Goal: Transaction & Acquisition: Purchase product/service

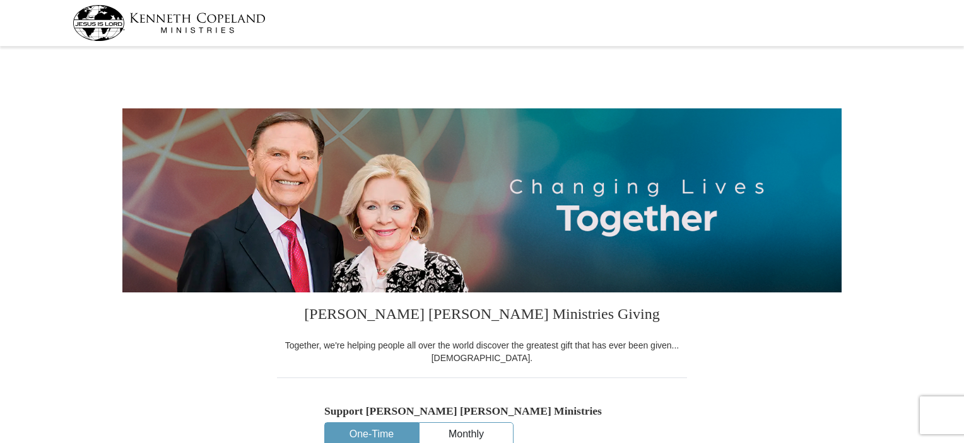
select select "OH"
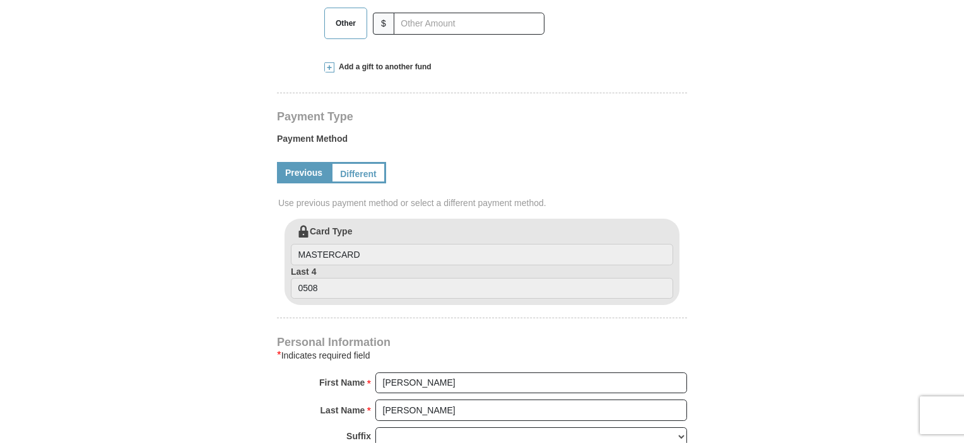
scroll to position [392, 0]
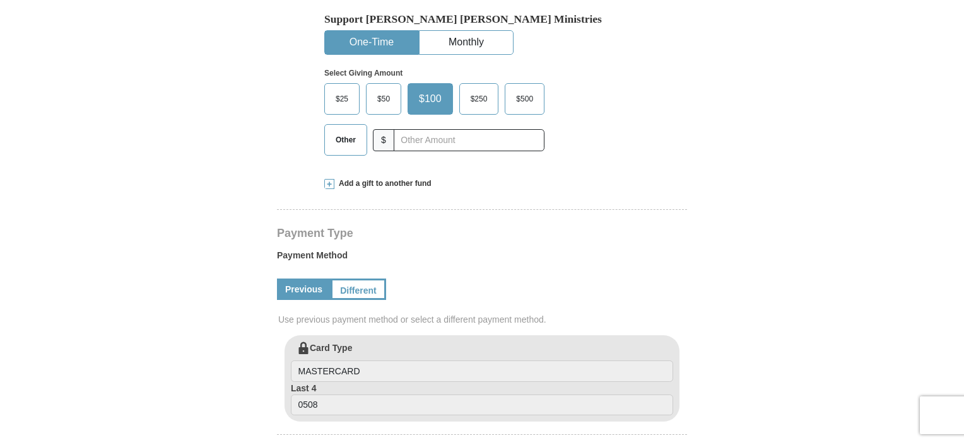
click at [328, 184] on span at bounding box center [329, 184] width 10 height 10
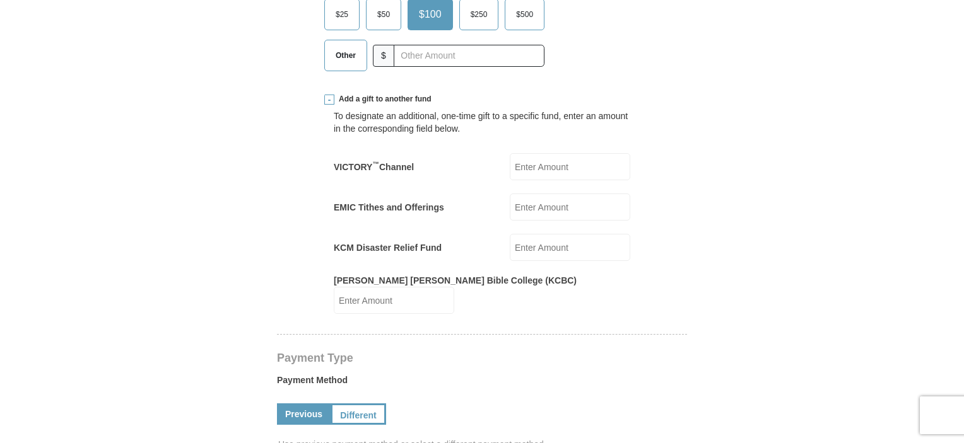
scroll to position [477, 0]
click at [547, 203] on input "EMIC Tithes and Offerings" at bounding box center [570, 207] width 120 height 27
click at [535, 199] on input "EMIC Tithes and Offerings" at bounding box center [570, 207] width 120 height 27
type input "4"
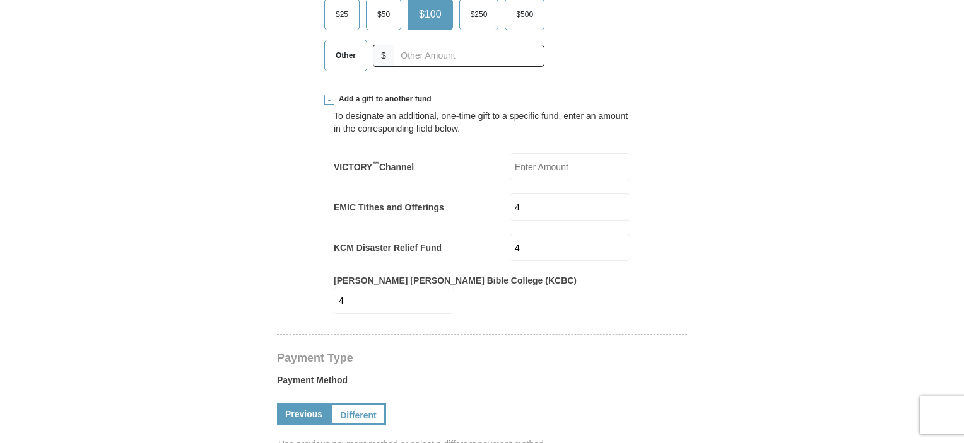
type input "4"
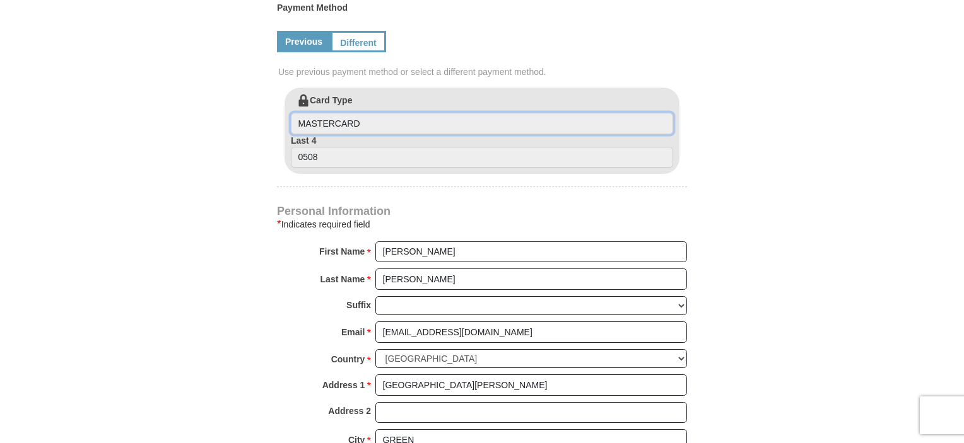
scroll to position [855, 0]
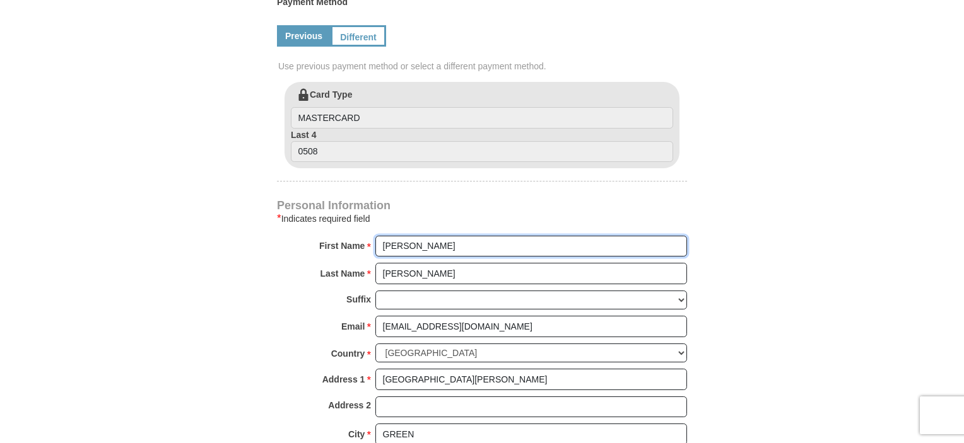
click at [441, 238] on input "[PERSON_NAME]" at bounding box center [531, 246] width 312 height 21
type input "[PERSON_NAME] & [PERSON_NAME]"
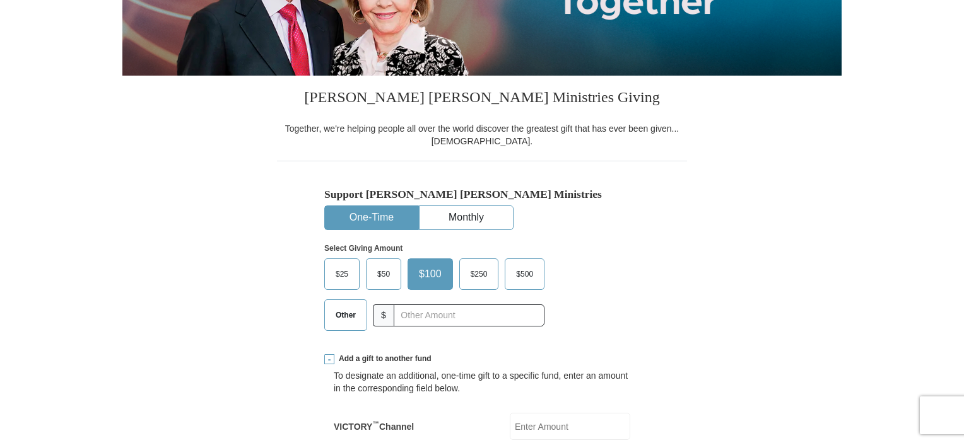
scroll to position [217, 0]
click at [341, 316] on span "Other" at bounding box center [345, 315] width 33 height 19
click at [0, 0] on input "Other" at bounding box center [0, 0] width 0 height 0
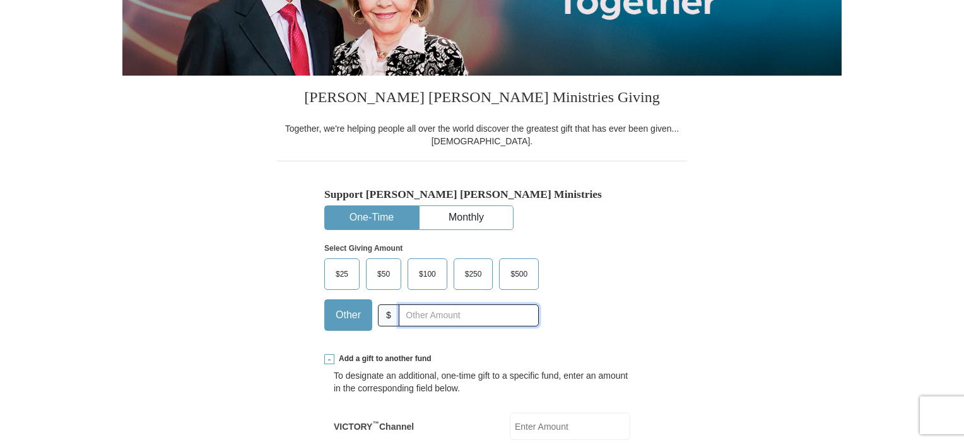
click at [460, 315] on input "text" at bounding box center [469, 316] width 140 height 22
type input "1"
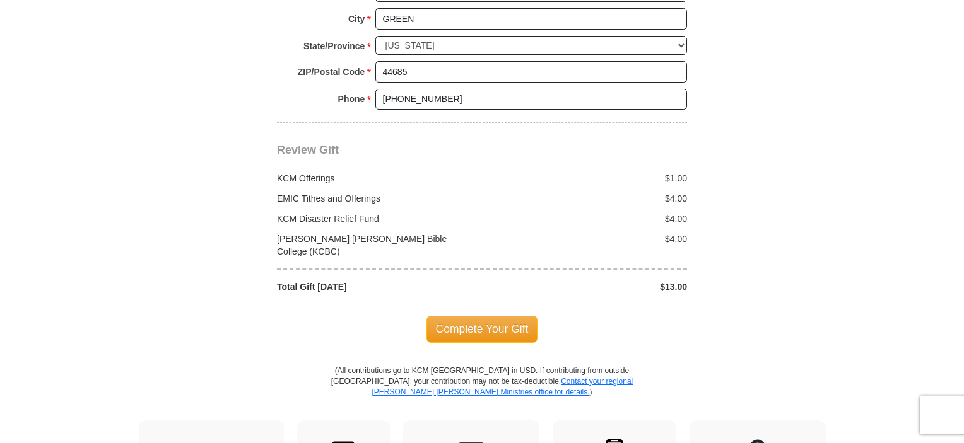
scroll to position [1271, 0]
click at [472, 315] on span "Complete Your Gift" at bounding box center [482, 328] width 112 height 26
